Goal: Task Accomplishment & Management: Manage account settings

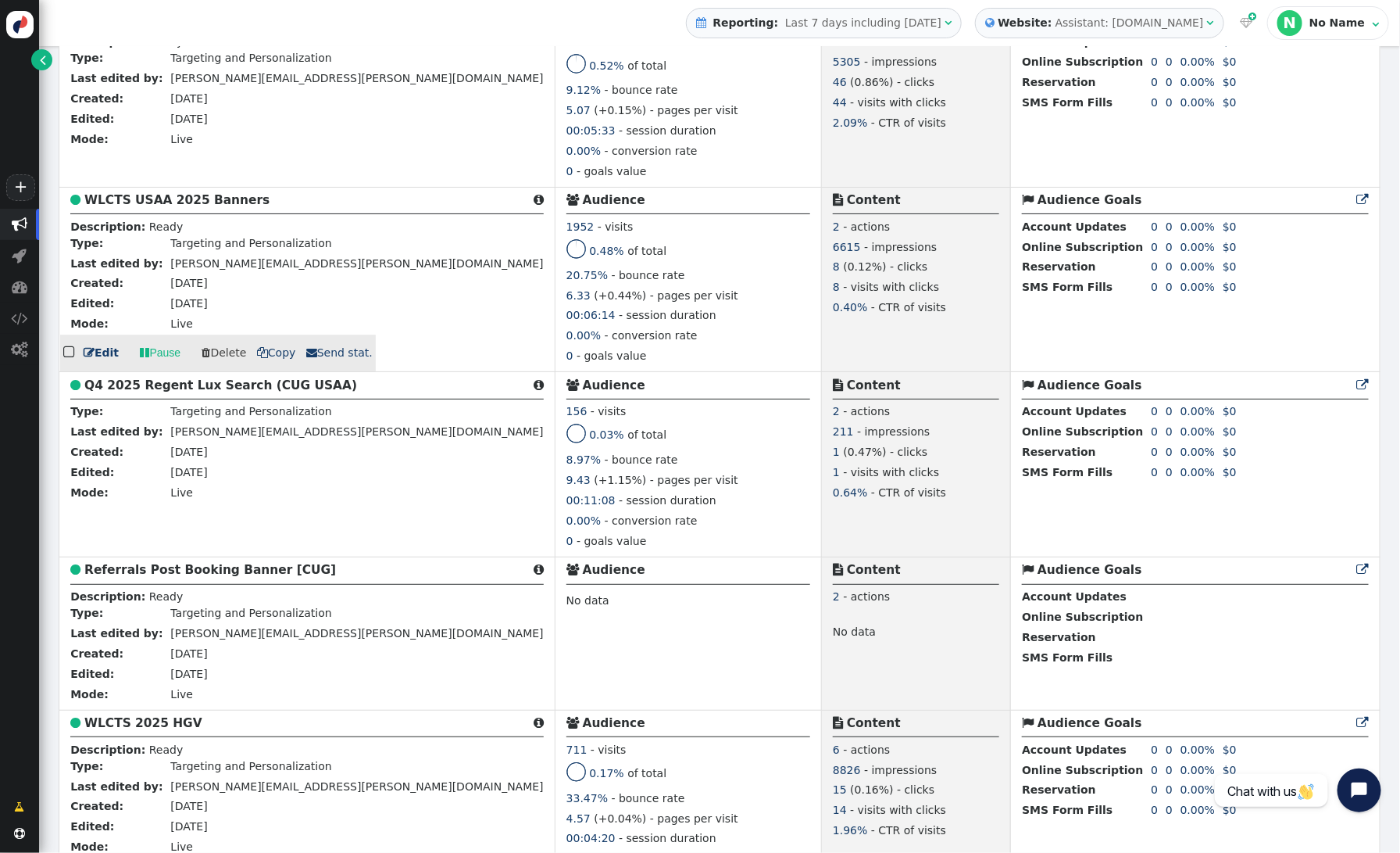
scroll to position [2023, 0]
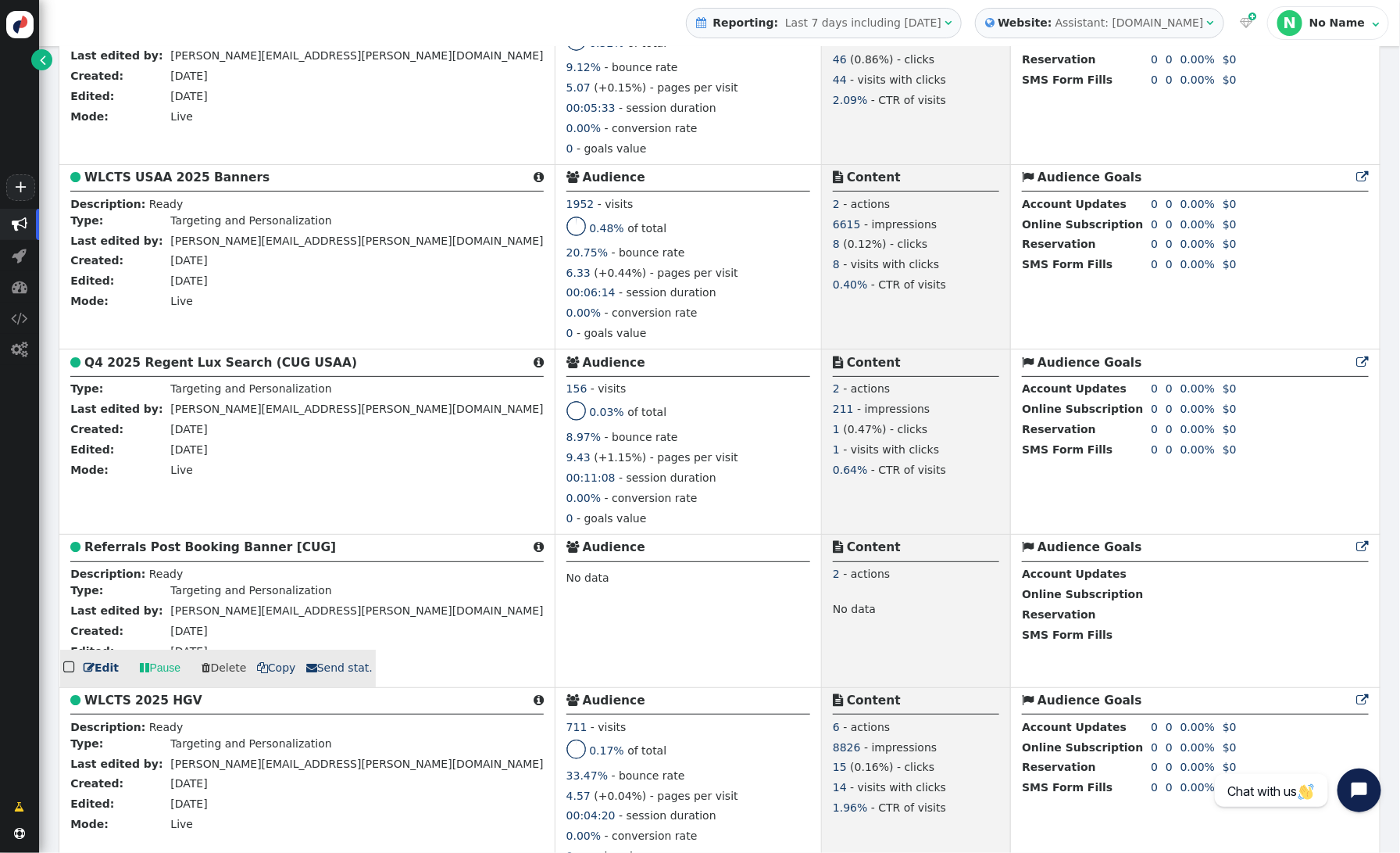
click at [244, 554] on b "Referrals Post Booking Banner [CUG]" at bounding box center [210, 547] width 251 height 14
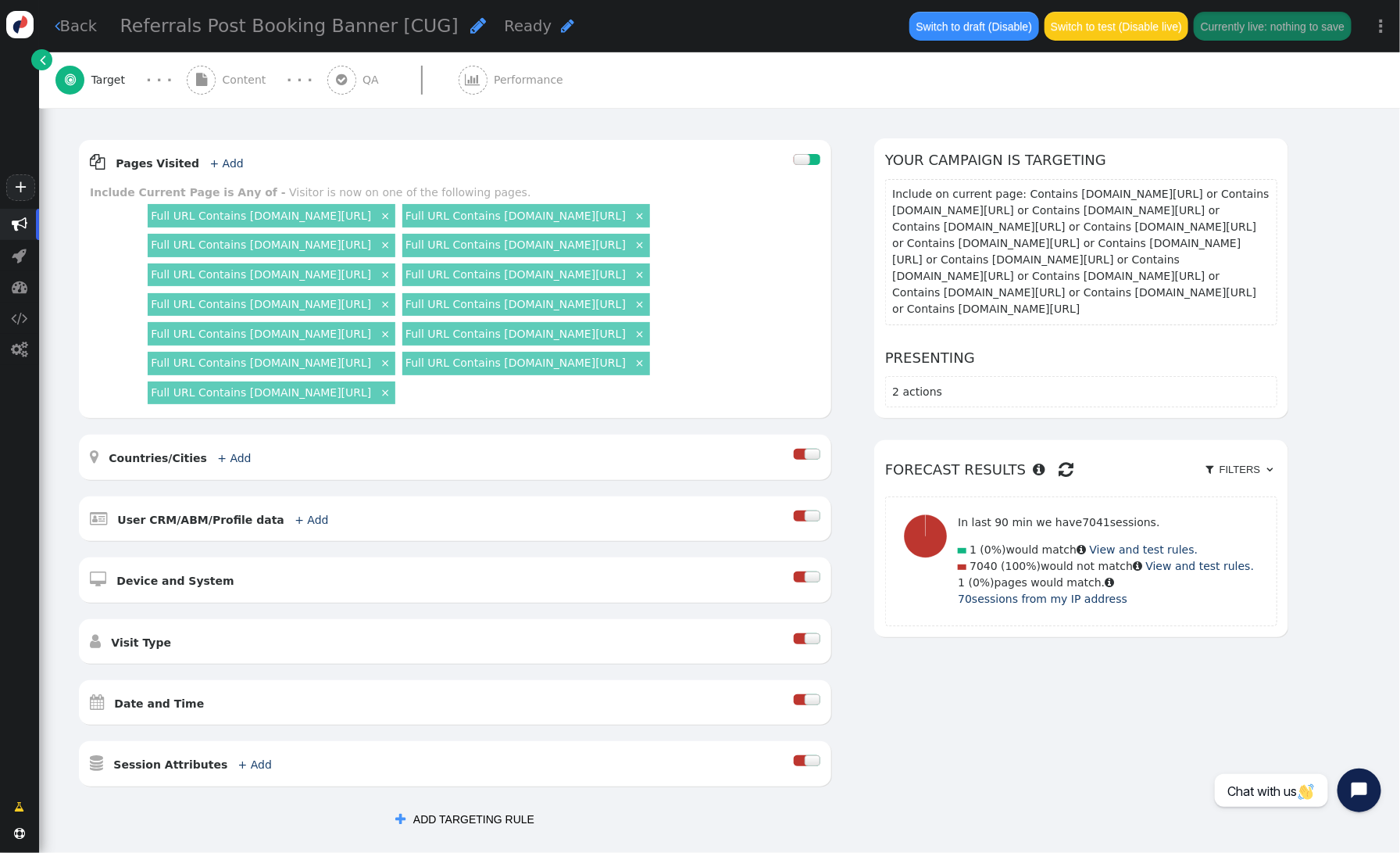
scroll to position [201, 0]
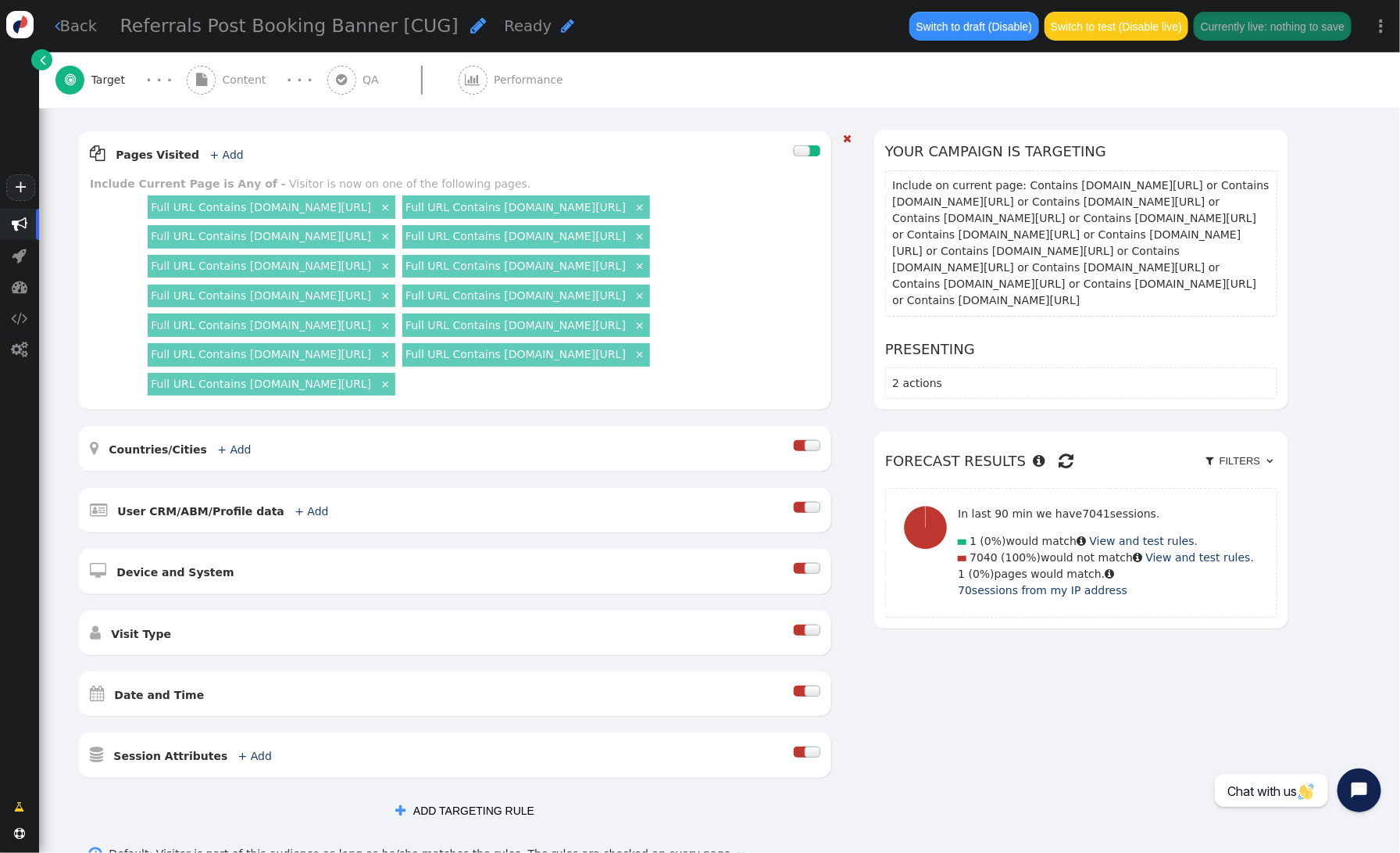
click at [746, 158] on div " Pages Visited + Add " at bounding box center [442, 153] width 704 height 23
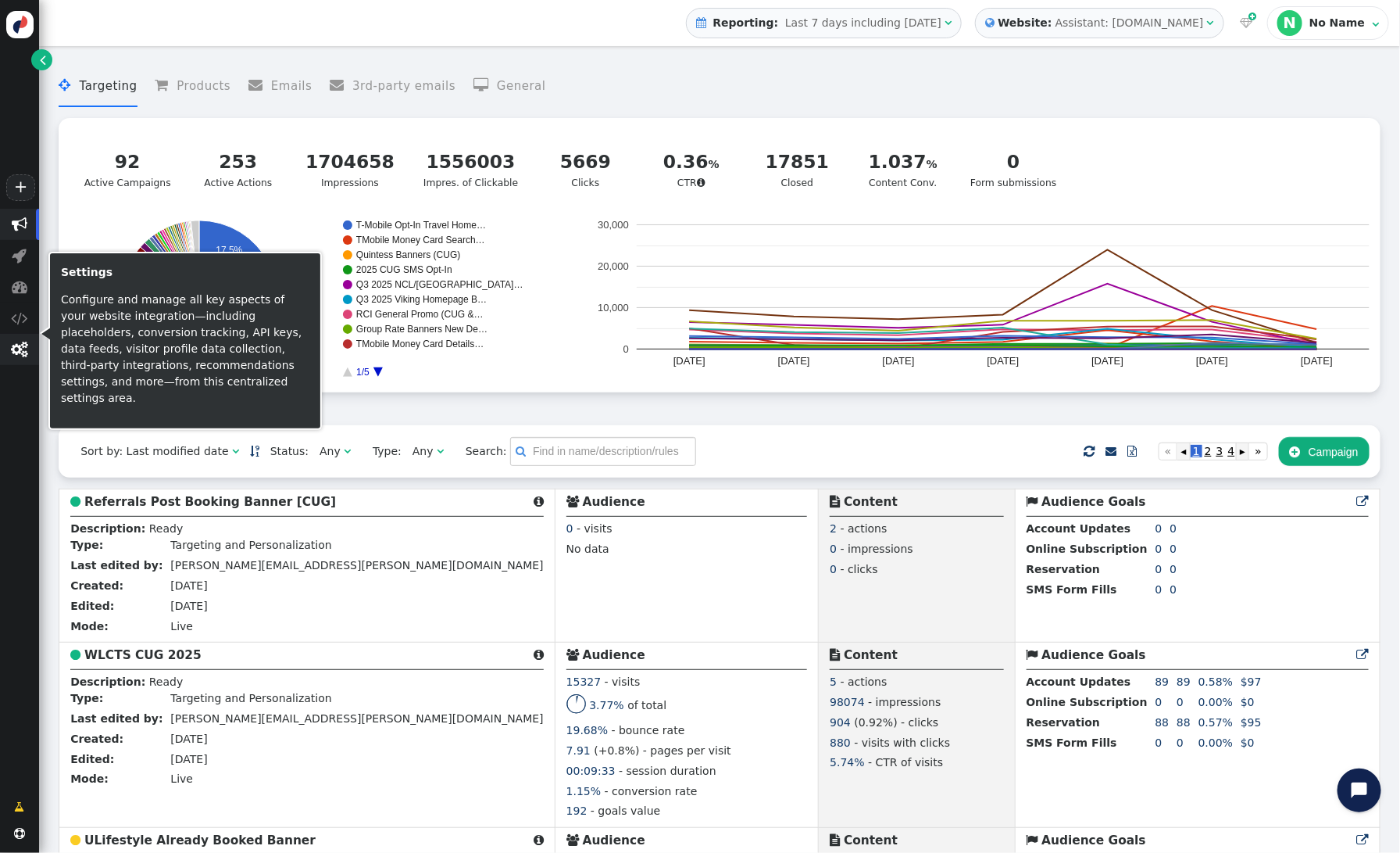
click at [18, 347] on span "" at bounding box center [20, 349] width 17 height 16
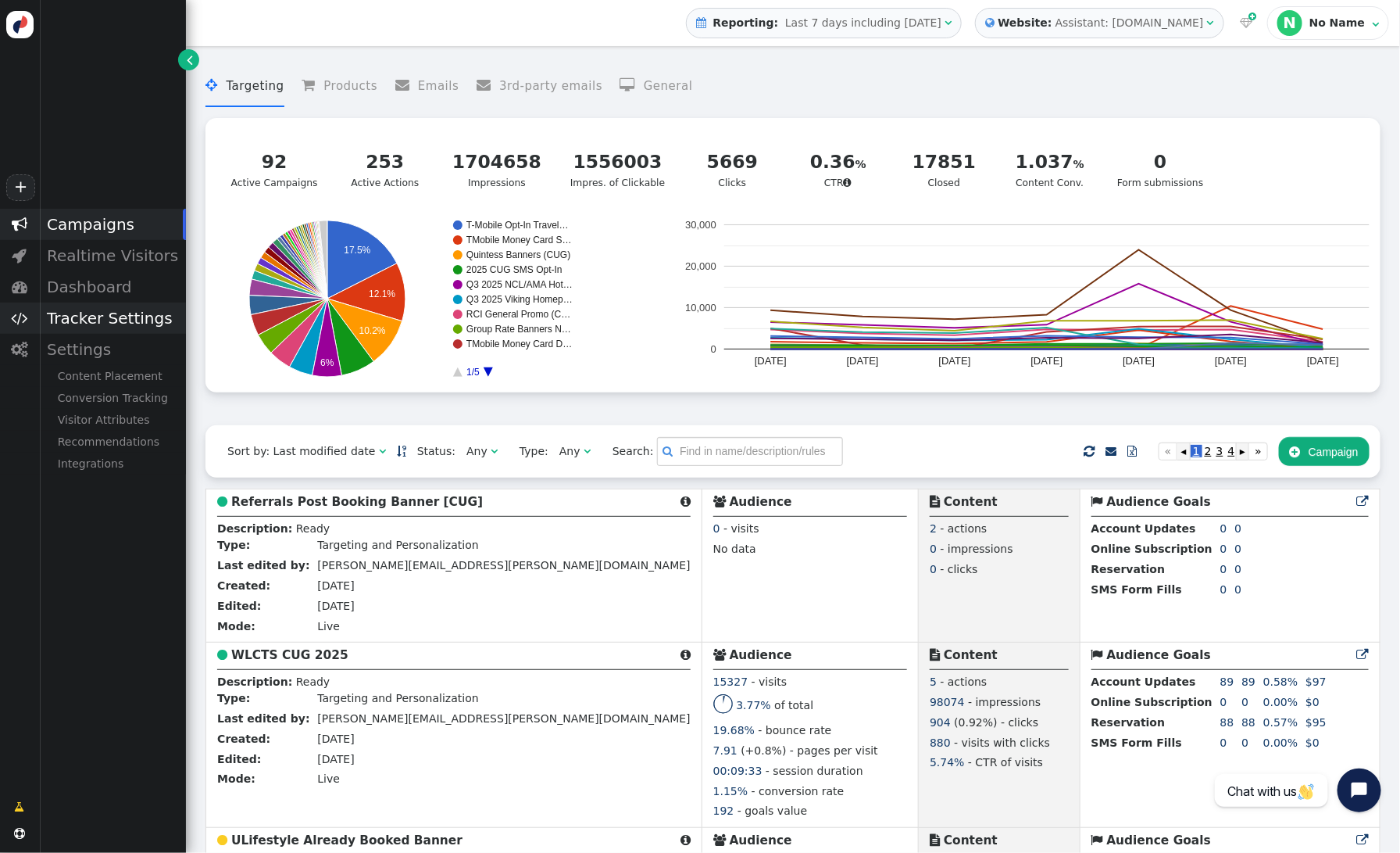
click at [87, 316] on div "Tracker Settings" at bounding box center [112, 318] width 147 height 31
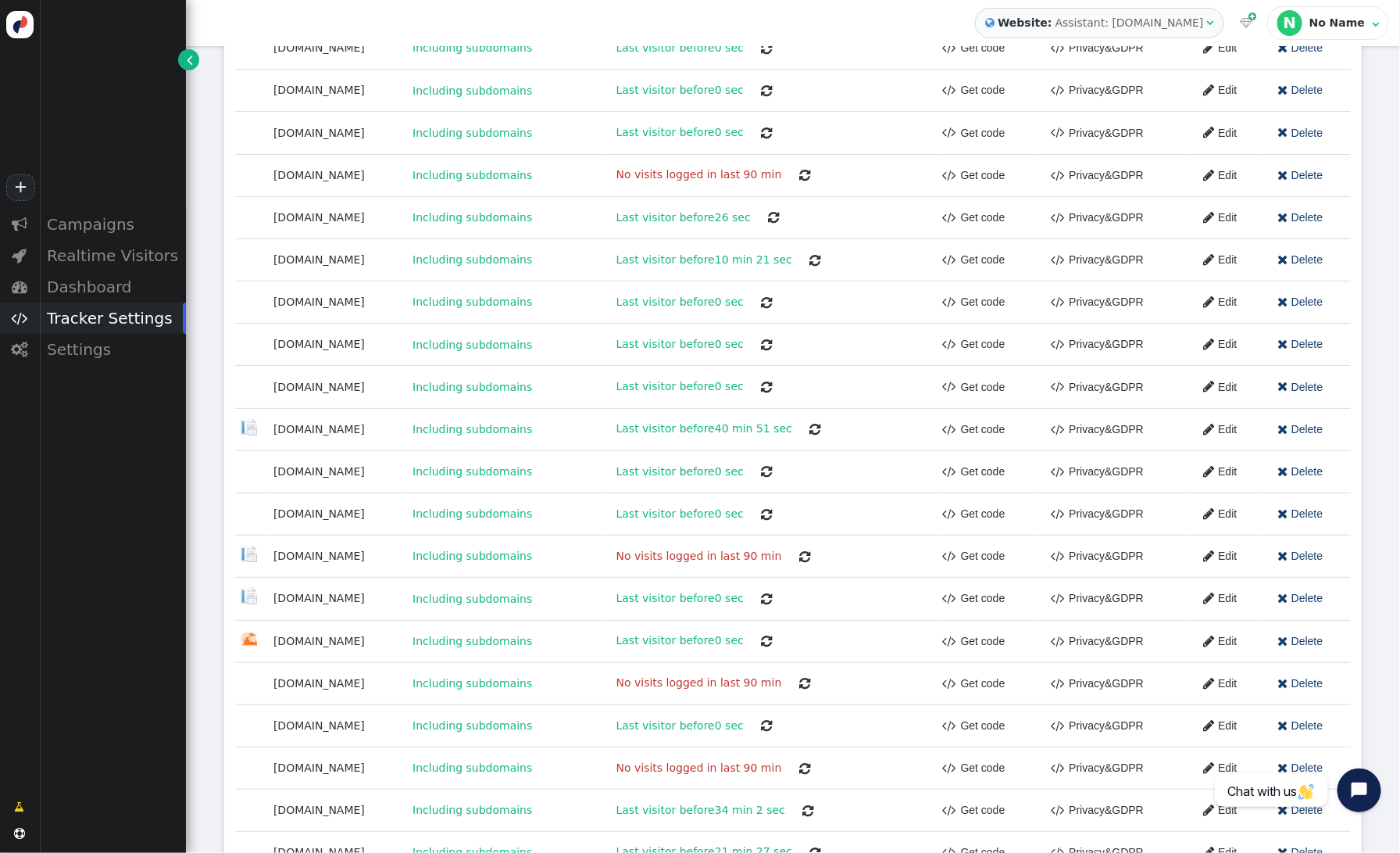
scroll to position [1329, 0]
